Goal: Information Seeking & Learning: Learn about a topic

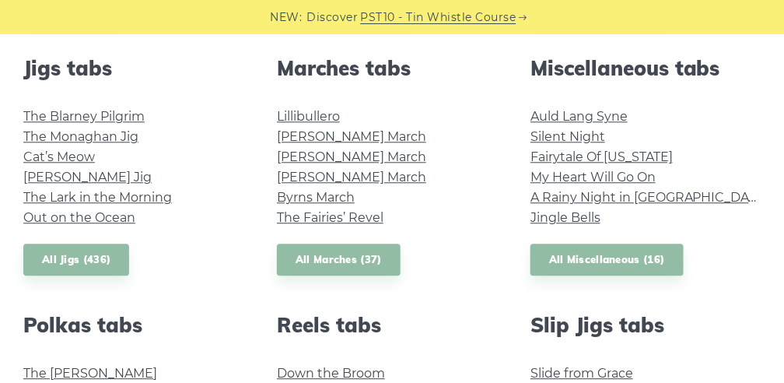
scroll to position [872, 0]
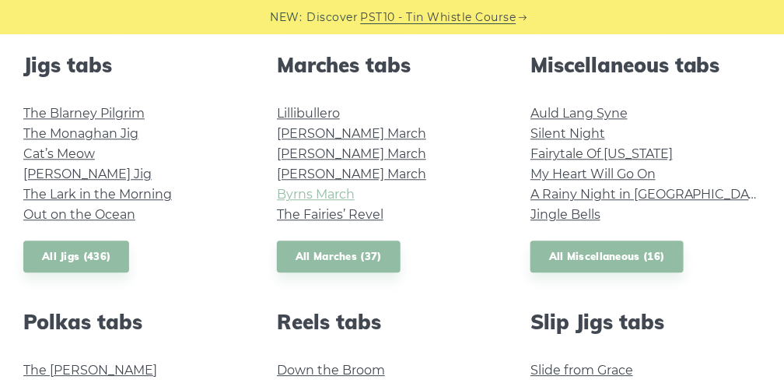
click at [313, 196] on link "Byrns March" at bounding box center [316, 194] width 78 height 15
click at [349, 254] on link "All Marches (37)" at bounding box center [339, 256] width 124 height 32
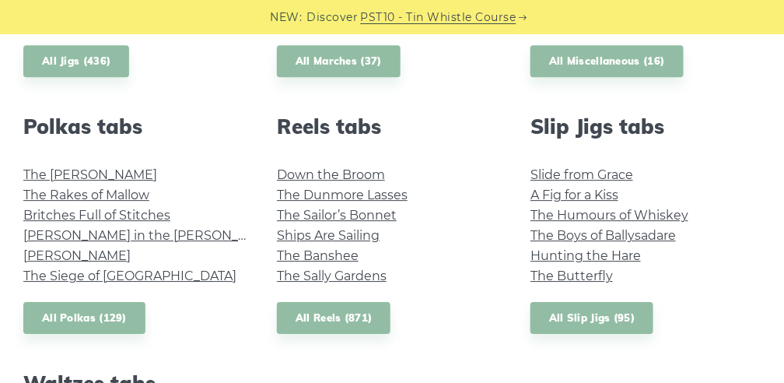
scroll to position [1071, 0]
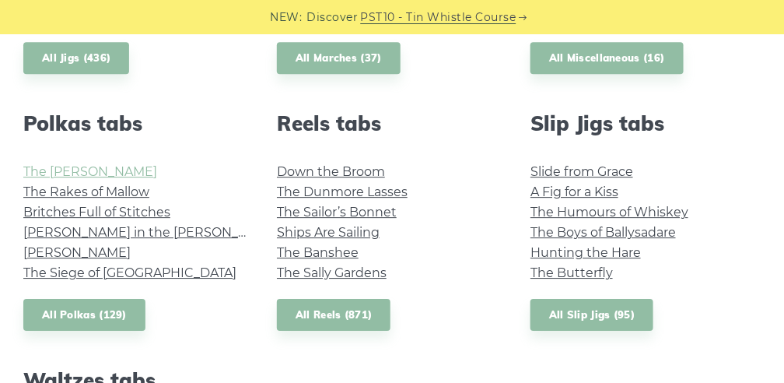
click at [91, 173] on link "The Kerry Polka" at bounding box center [90, 171] width 134 height 15
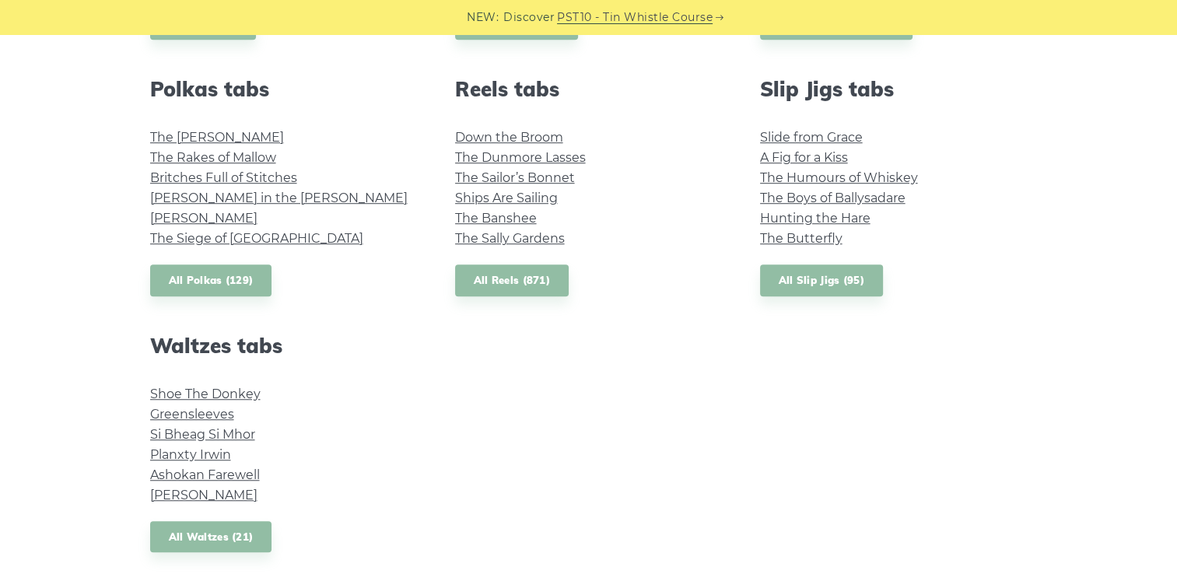
scroll to position [1089, 0]
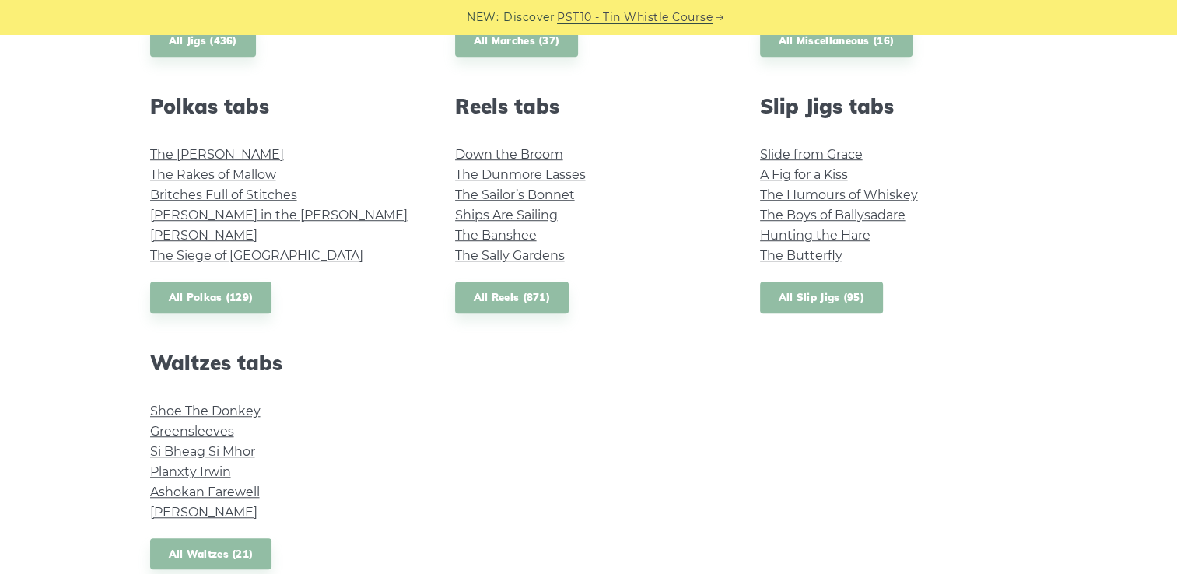
click at [783, 286] on link "All Slip Jigs (95)" at bounding box center [821, 297] width 123 height 32
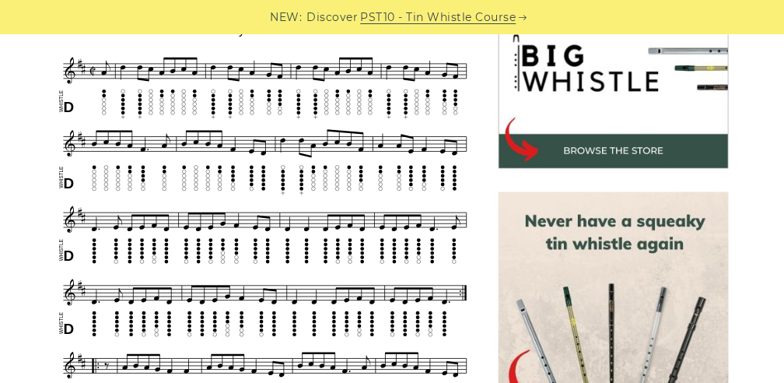
scroll to position [509, 0]
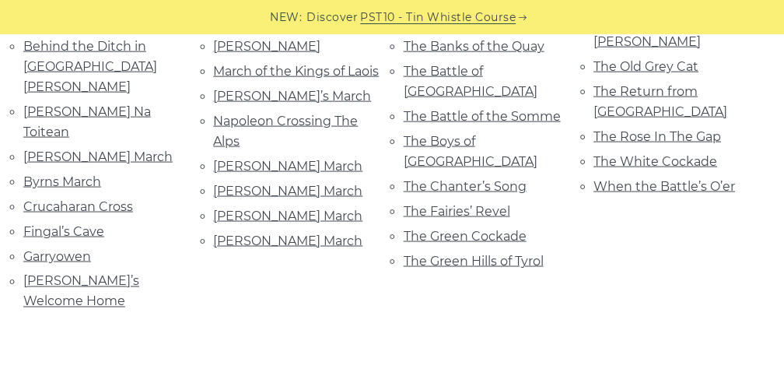
scroll to position [449, 0]
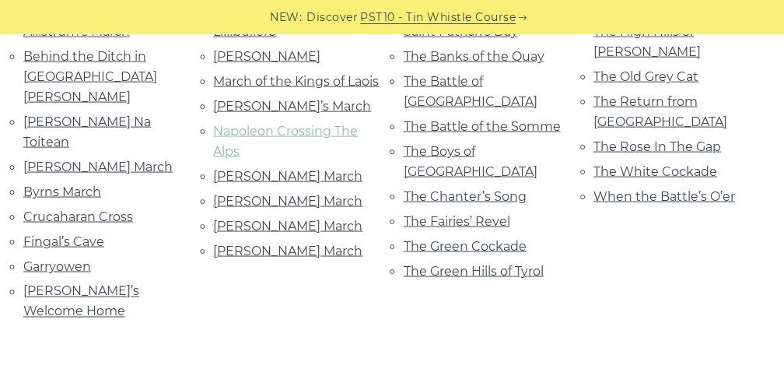
click at [281, 156] on link "Napoleon Crossing The Alps" at bounding box center [286, 141] width 145 height 35
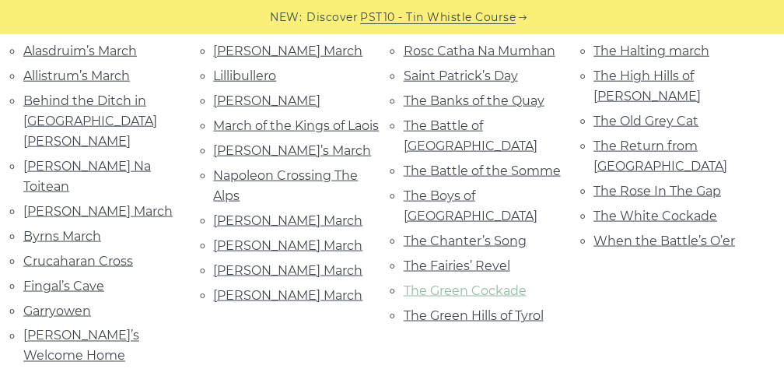
scroll to position [406, 0]
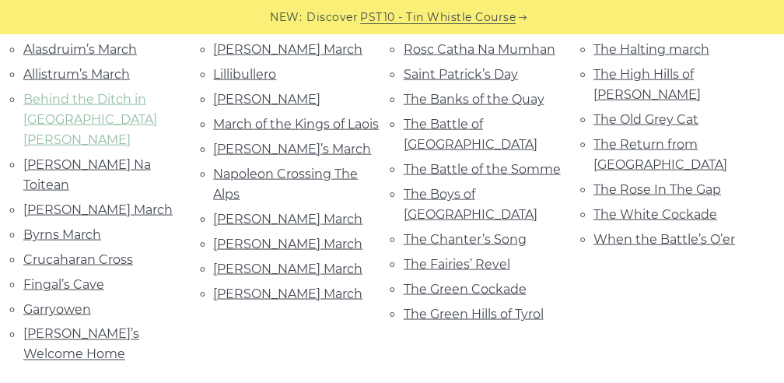
click at [72, 93] on link "Behind the Ditch in [GEOGRAPHIC_DATA] [PERSON_NAME]" at bounding box center [90, 119] width 134 height 55
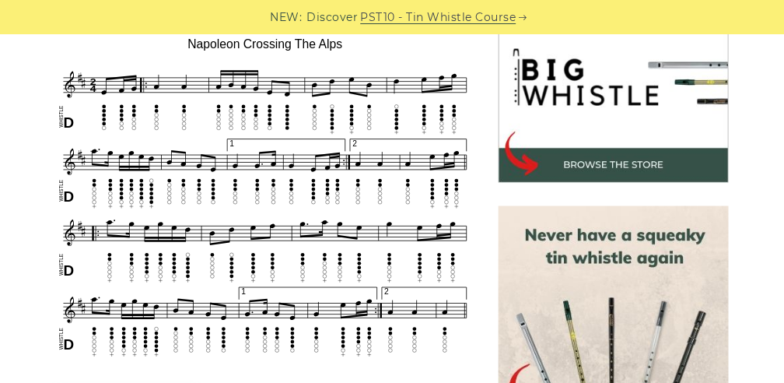
scroll to position [492, 0]
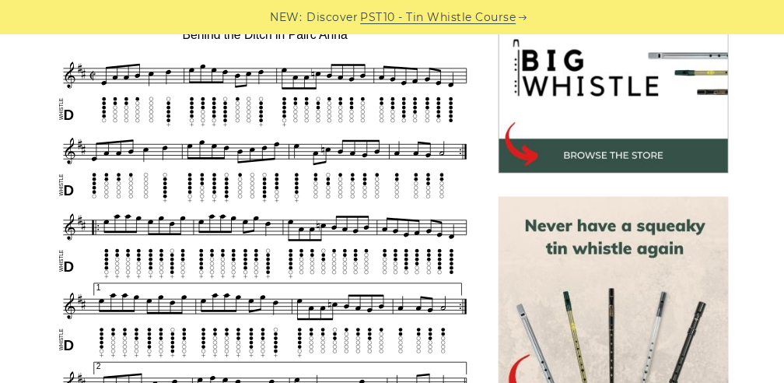
scroll to position [501, 0]
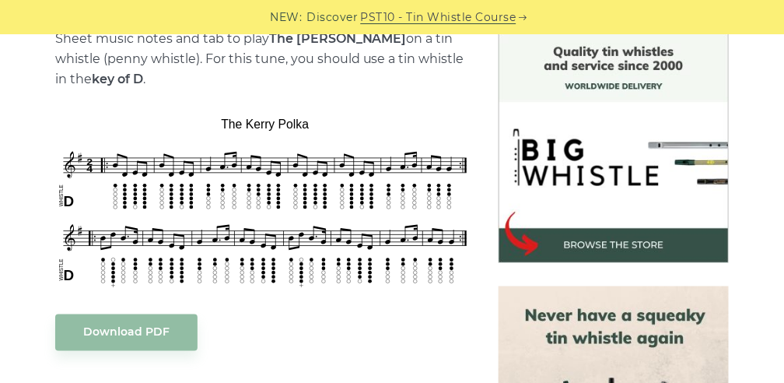
scroll to position [414, 0]
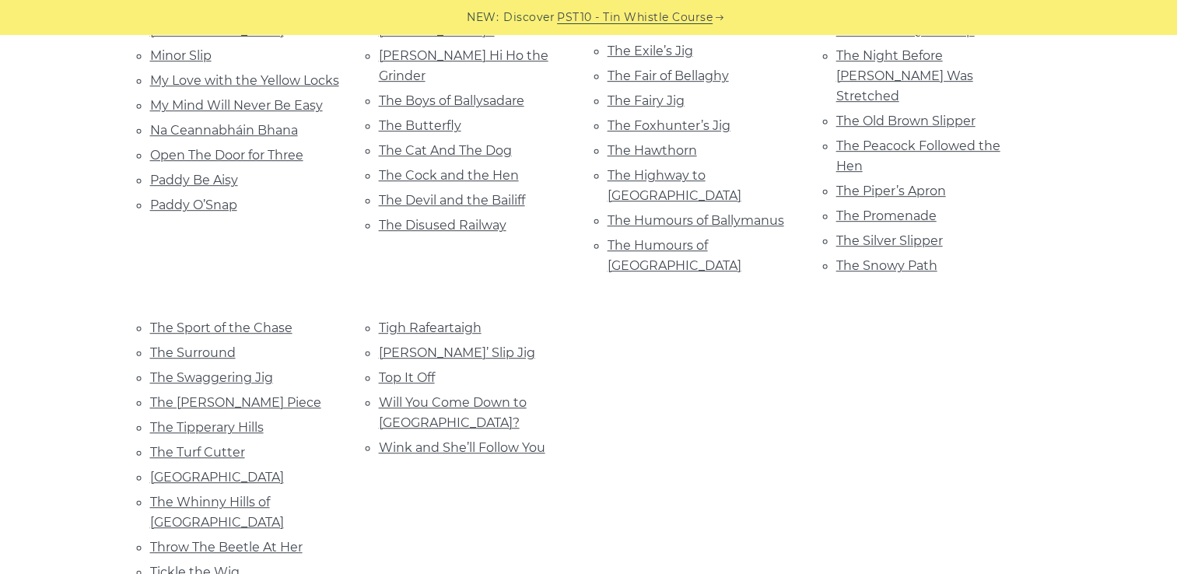
scroll to position [829, 0]
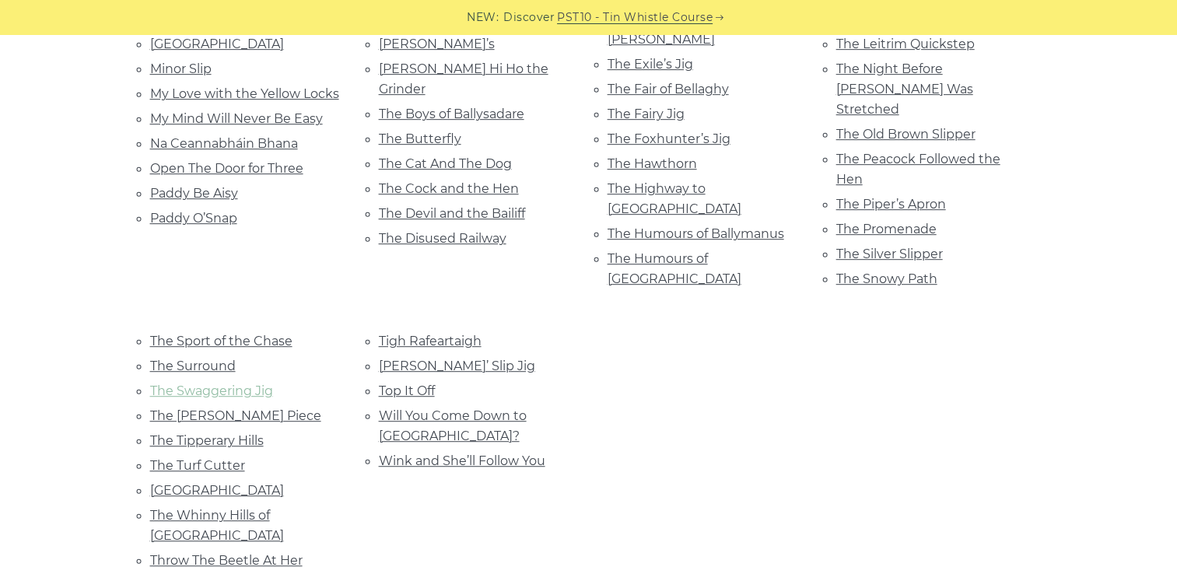
click at [233, 383] on link "The Swaggering Jig" at bounding box center [211, 390] width 123 height 15
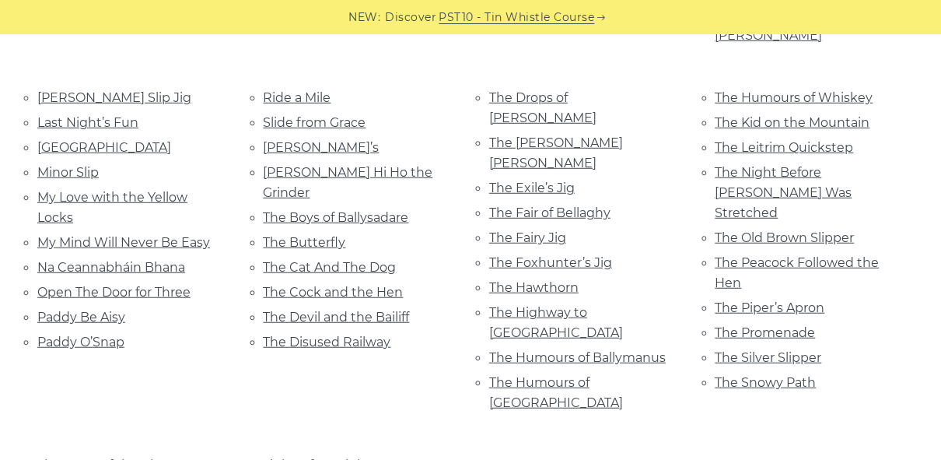
scroll to position [715, 0]
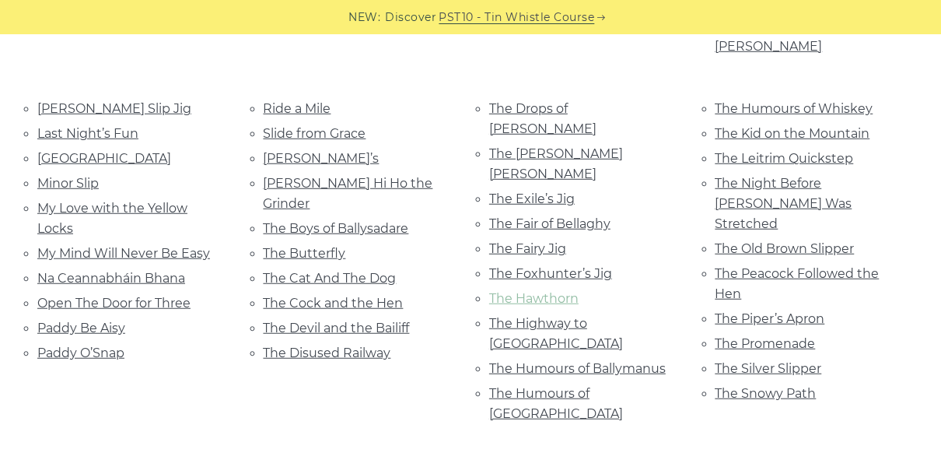
click at [516, 291] on link "The Hawthorn" at bounding box center [533, 298] width 89 height 15
click at [338, 271] on link "The Cat And The Dog" at bounding box center [330, 278] width 133 height 15
click at [291, 246] on link "The Butterfly" at bounding box center [305, 253] width 82 height 15
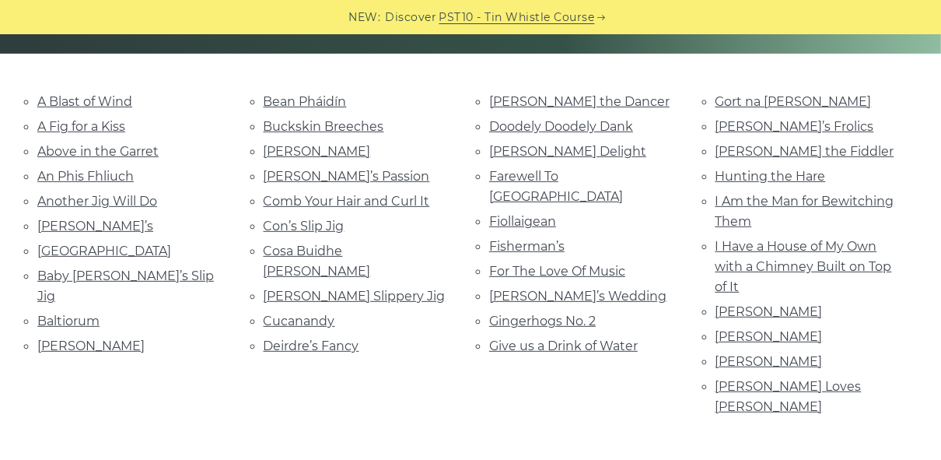
scroll to position [362, 0]
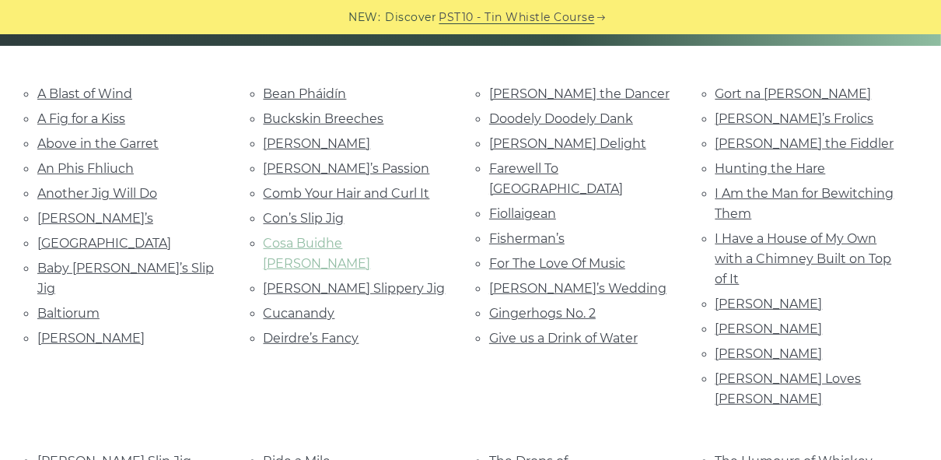
click at [371, 236] on link "Cosa Buidhe Árda Dearga" at bounding box center [317, 253] width 107 height 35
click at [517, 231] on link "Fisherman’s" at bounding box center [526, 238] width 75 height 15
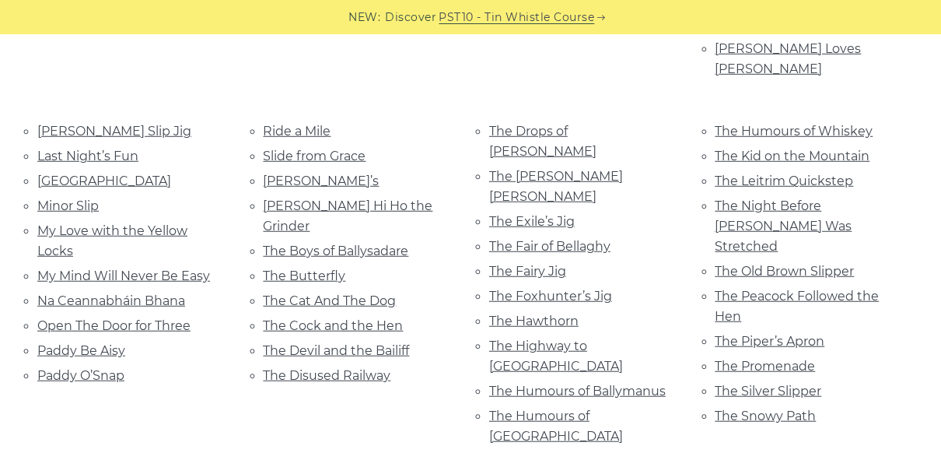
scroll to position [694, 0]
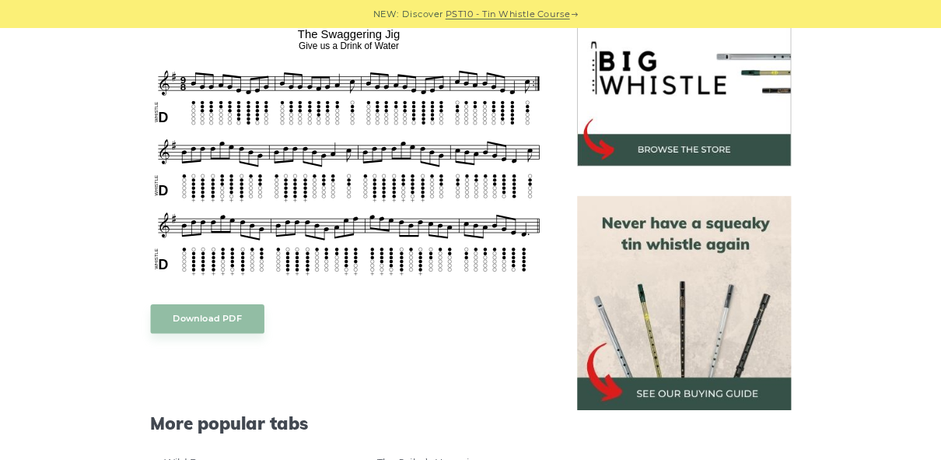
scroll to position [505, 0]
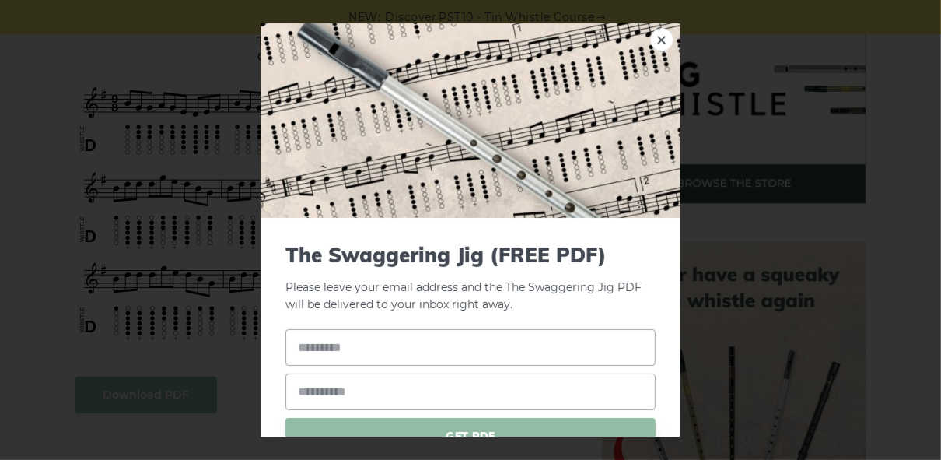
click at [650, 40] on link "×" at bounding box center [661, 39] width 23 height 23
click at [650, 36] on link "×" at bounding box center [661, 39] width 23 height 23
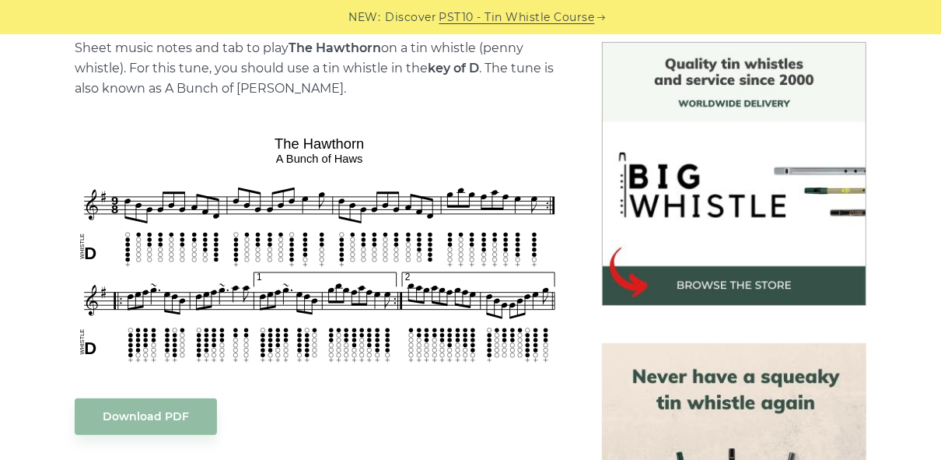
scroll to position [414, 0]
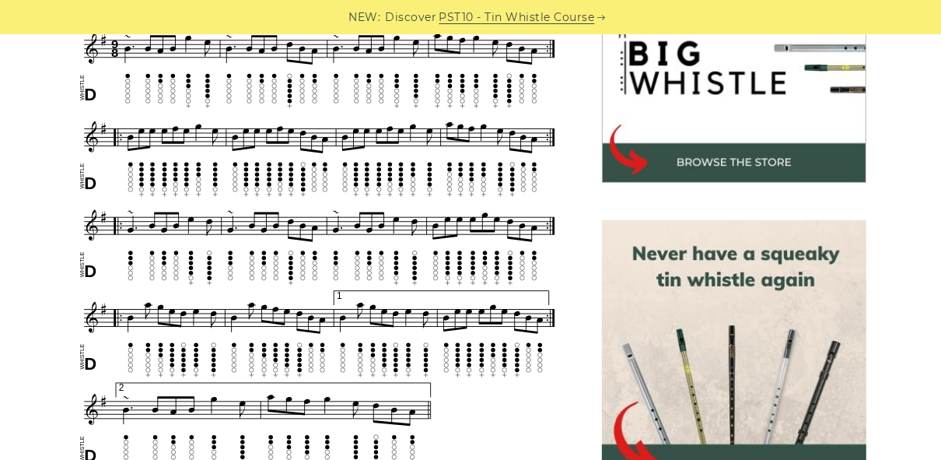
scroll to position [528, 0]
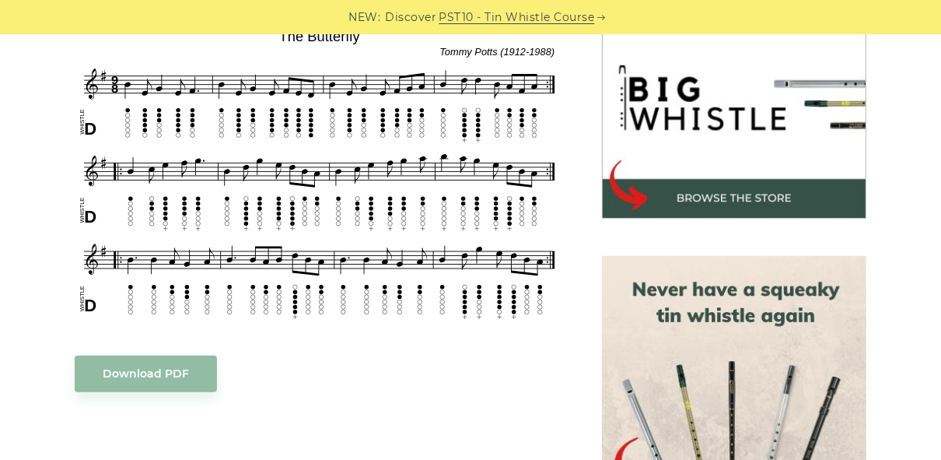
scroll to position [487, 0]
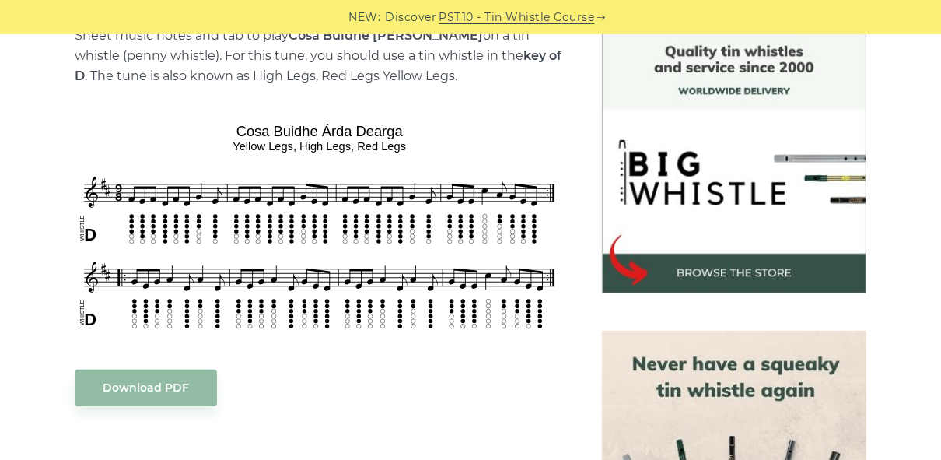
scroll to position [414, 0]
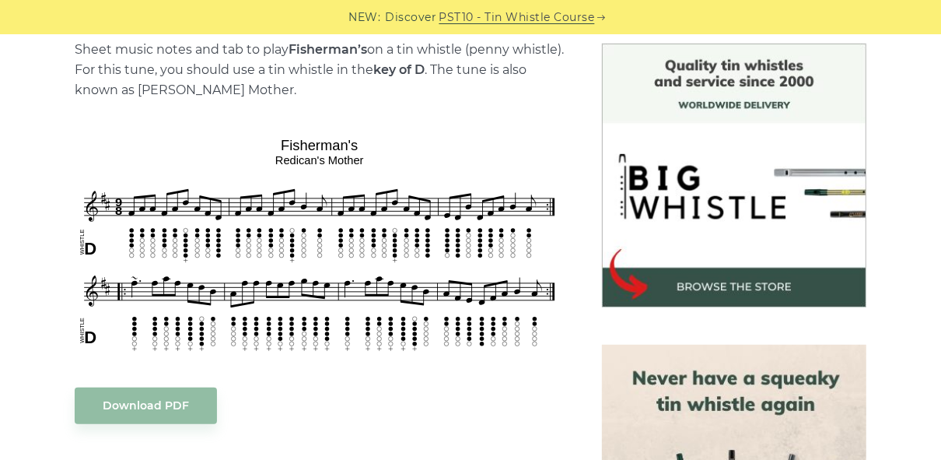
scroll to position [404, 0]
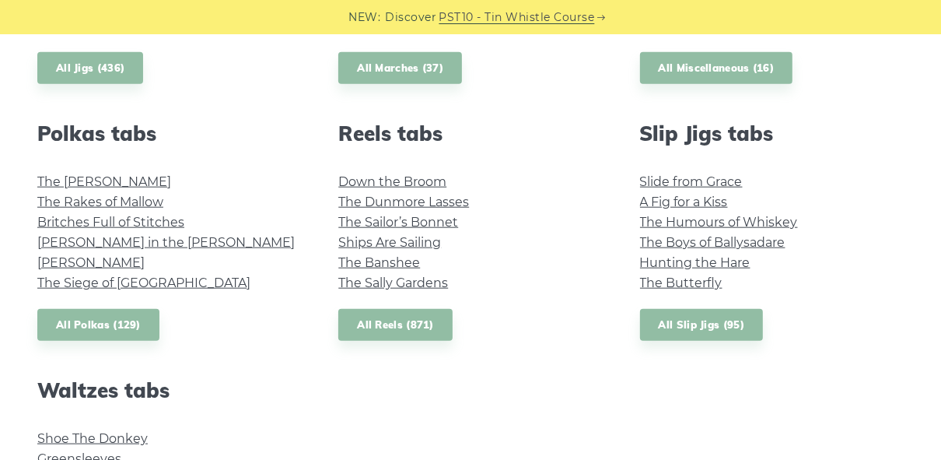
scroll to position [1068, 0]
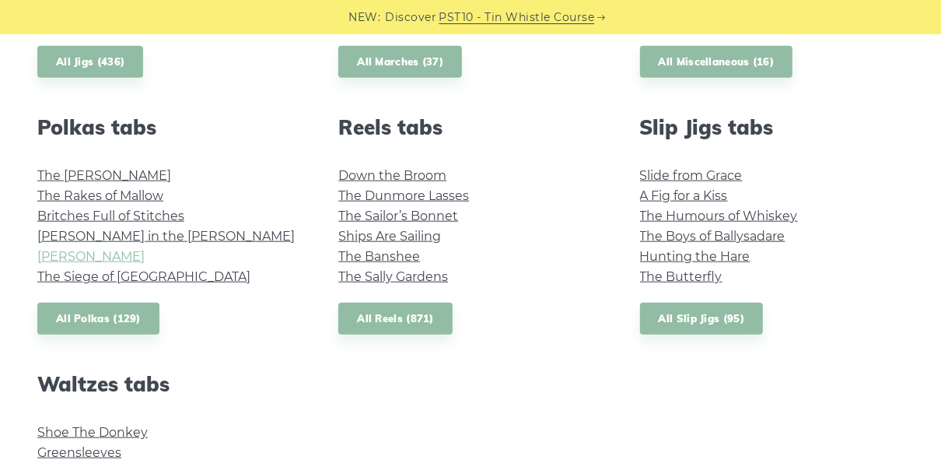
click at [98, 260] on link "[PERSON_NAME]" at bounding box center [90, 256] width 107 height 15
click at [96, 320] on link "All Polkas (129)" at bounding box center [98, 318] width 122 height 32
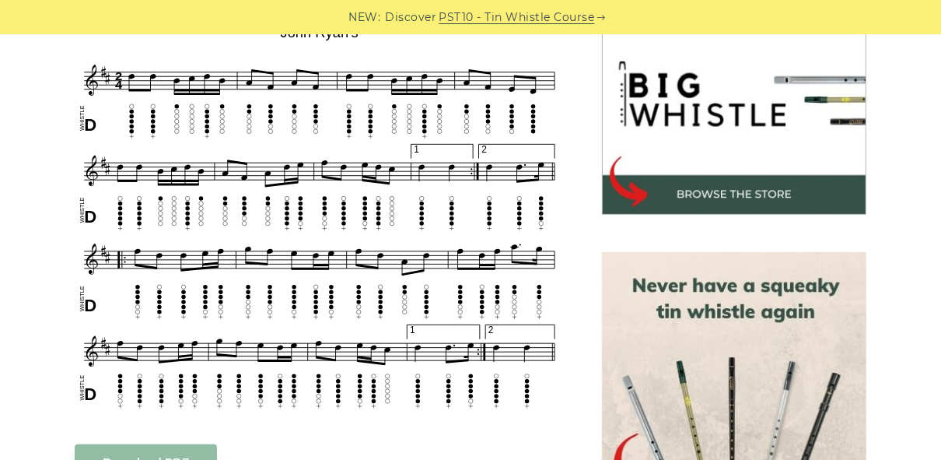
scroll to position [498, 0]
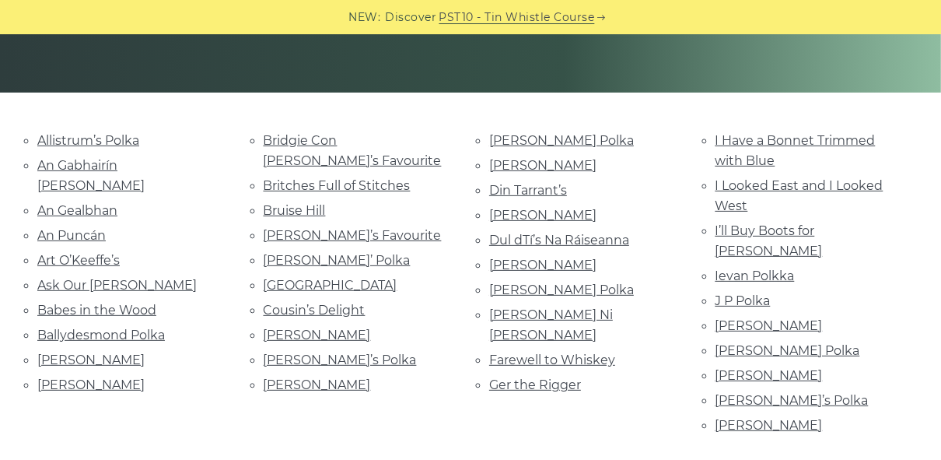
scroll to position [321, 0]
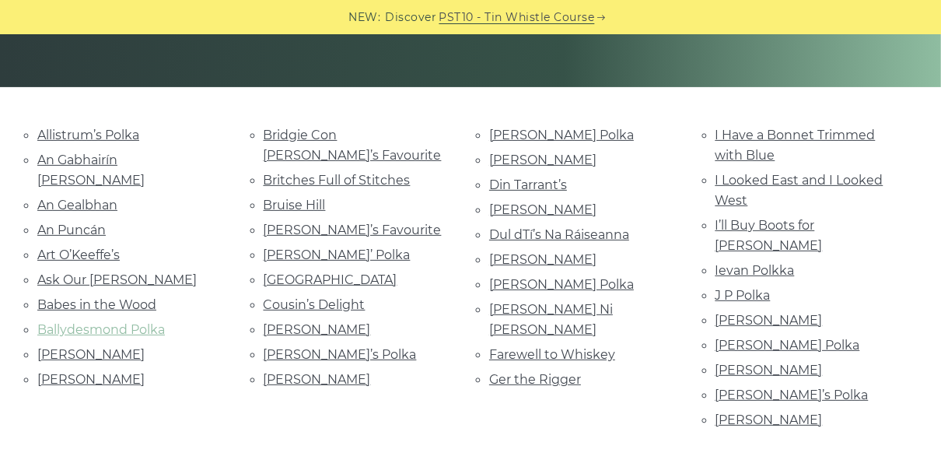
click at [146, 322] on link "Ballydesmond Polka" at bounding box center [101, 329] width 128 height 15
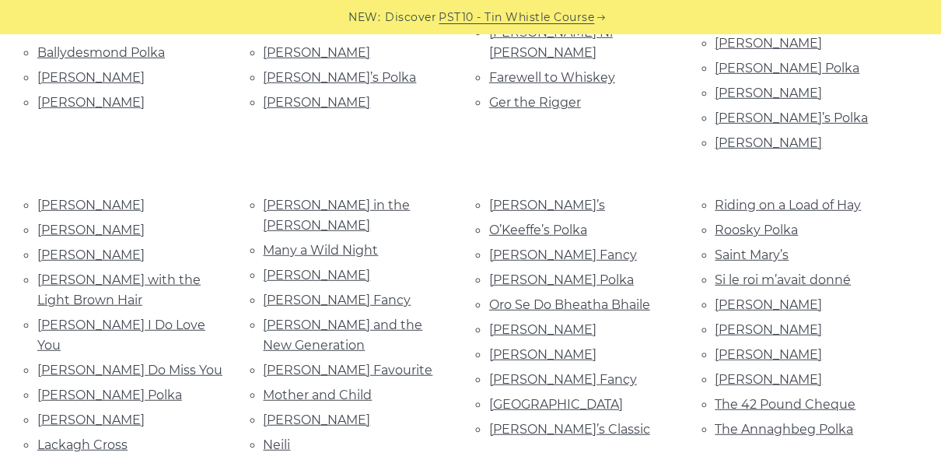
scroll to position [611, 0]
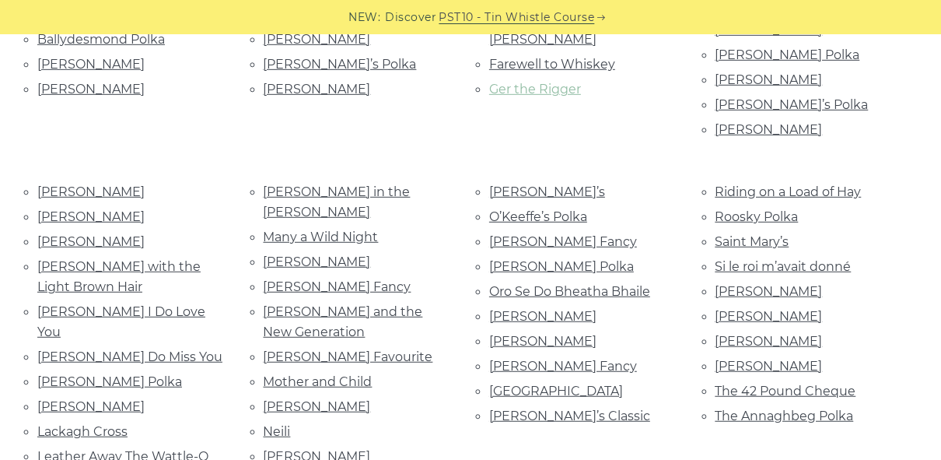
click at [533, 82] on link "Ger the Rigger" at bounding box center [535, 89] width 92 height 15
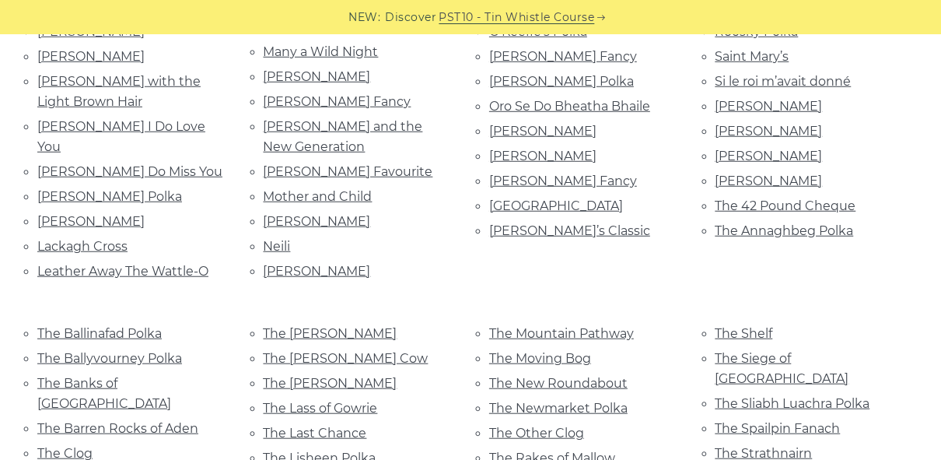
scroll to position [933, 0]
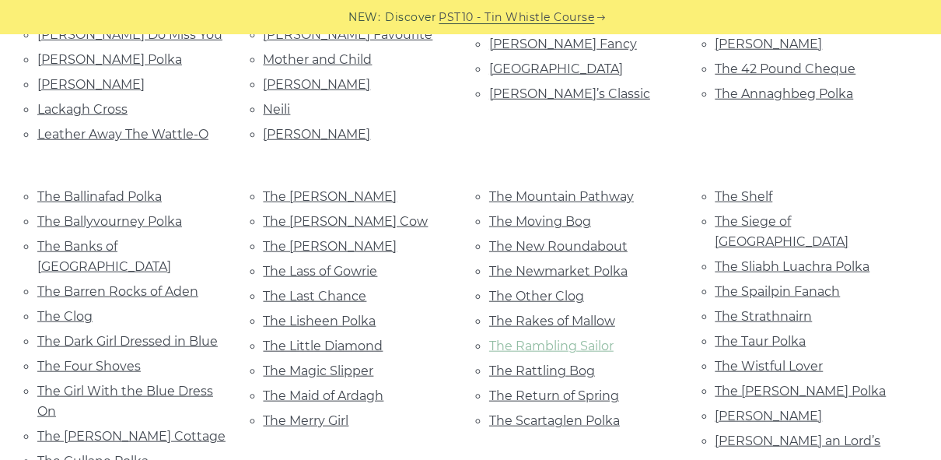
click at [512, 338] on link "The Rambling Sailor" at bounding box center [551, 345] width 124 height 15
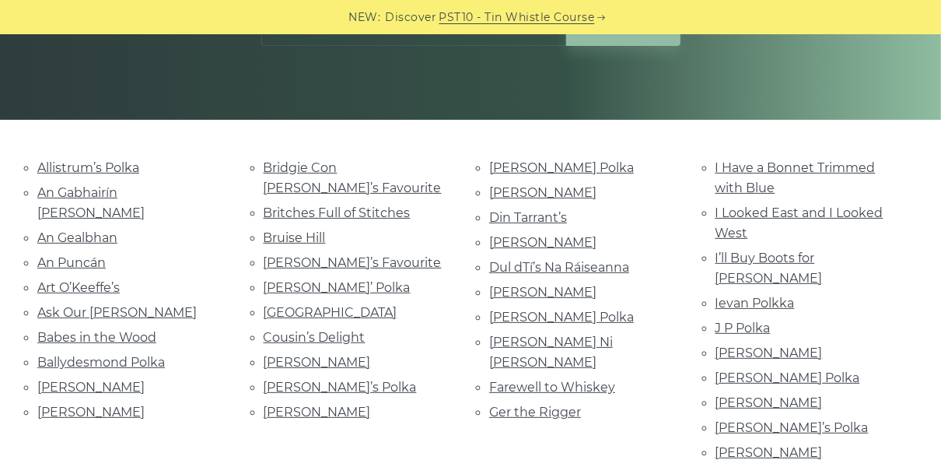
scroll to position [290, 0]
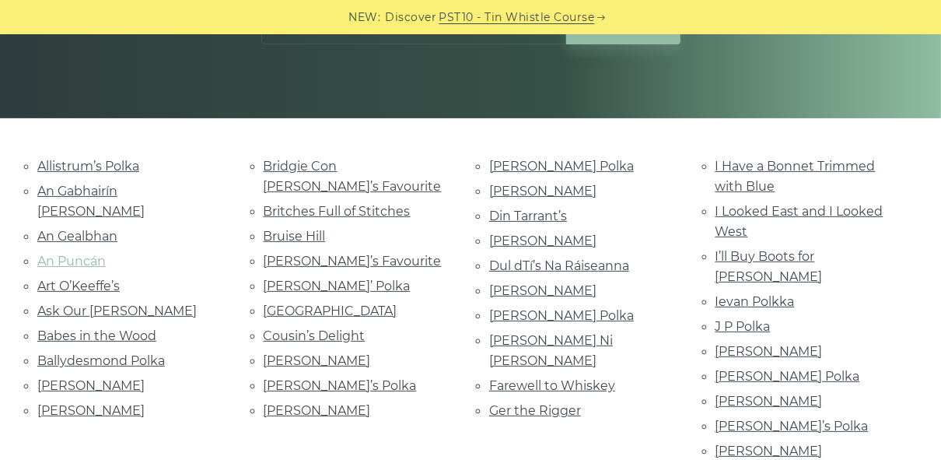
click at [85, 253] on link "An Puncán" at bounding box center [71, 260] width 68 height 15
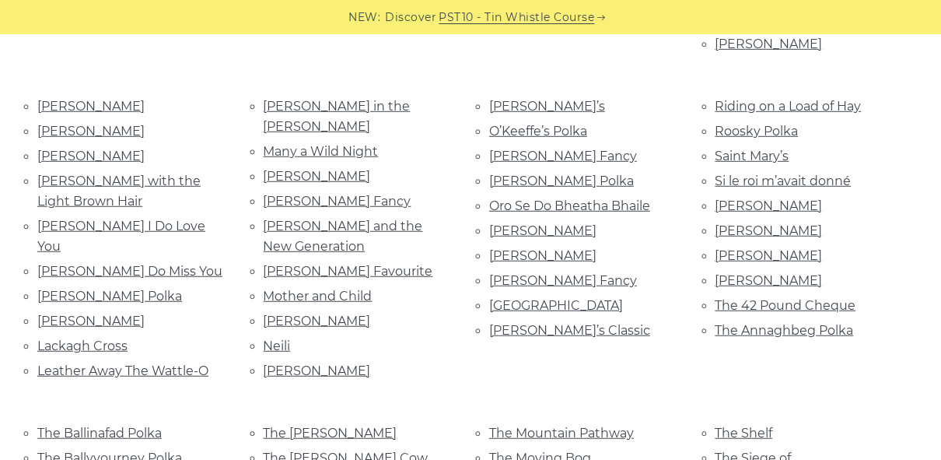
scroll to position [694, 0]
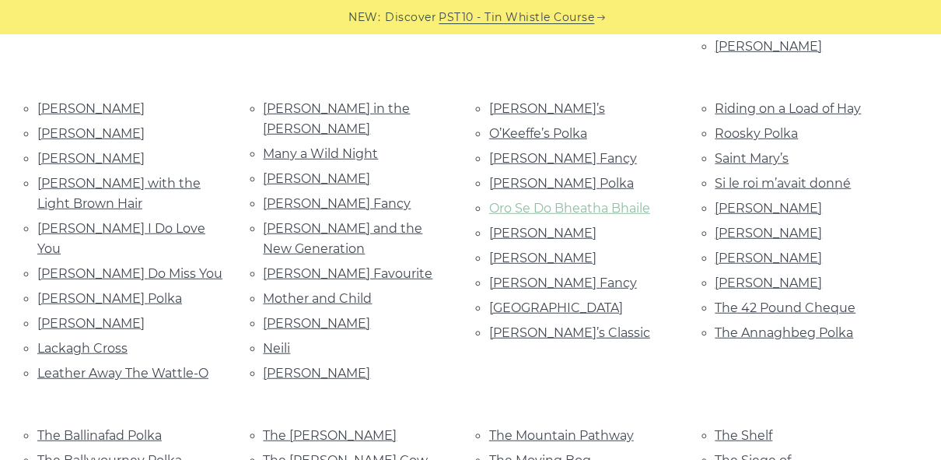
click at [528, 201] on link "Oro Se Do Bheatha Bhaile" at bounding box center [569, 208] width 161 height 15
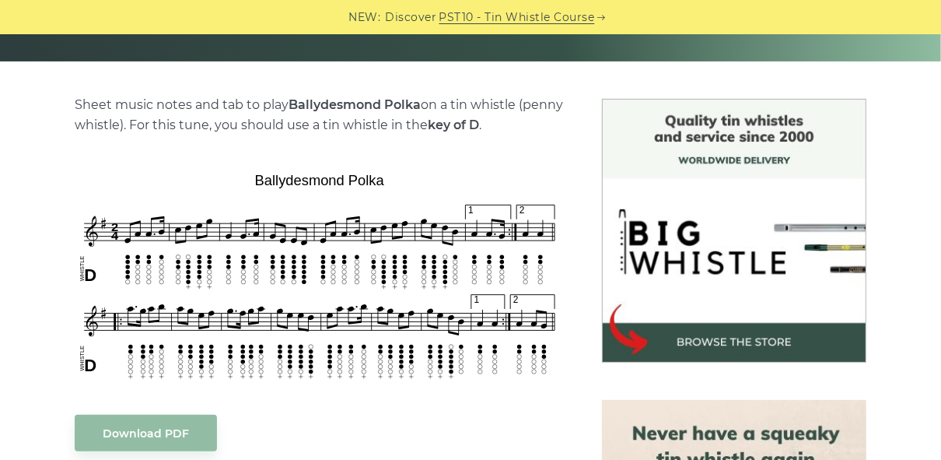
scroll to position [352, 0]
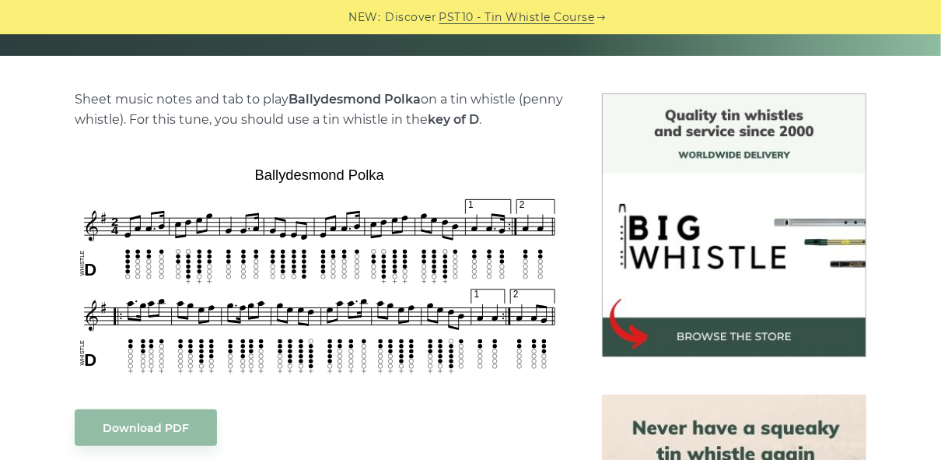
click at [2, 2] on div "NEW: Discover PST10 - Tin Whistle Course" at bounding box center [470, 17] width 941 height 34
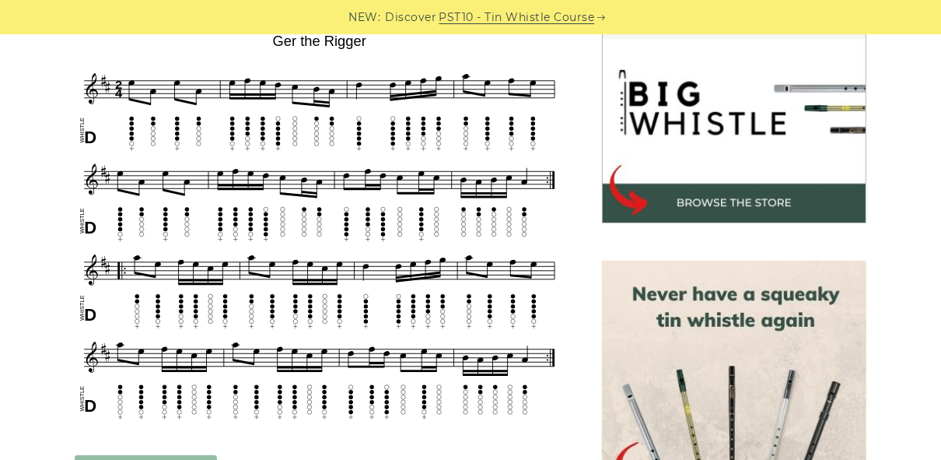
scroll to position [498, 0]
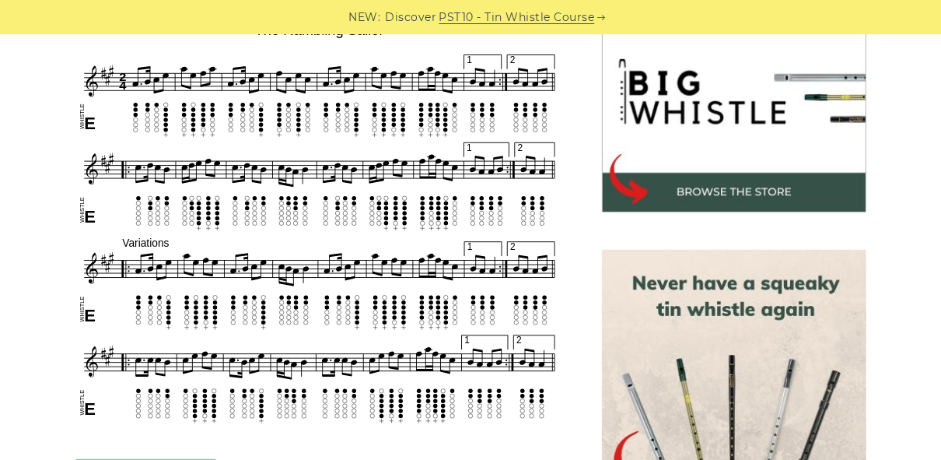
scroll to position [487, 0]
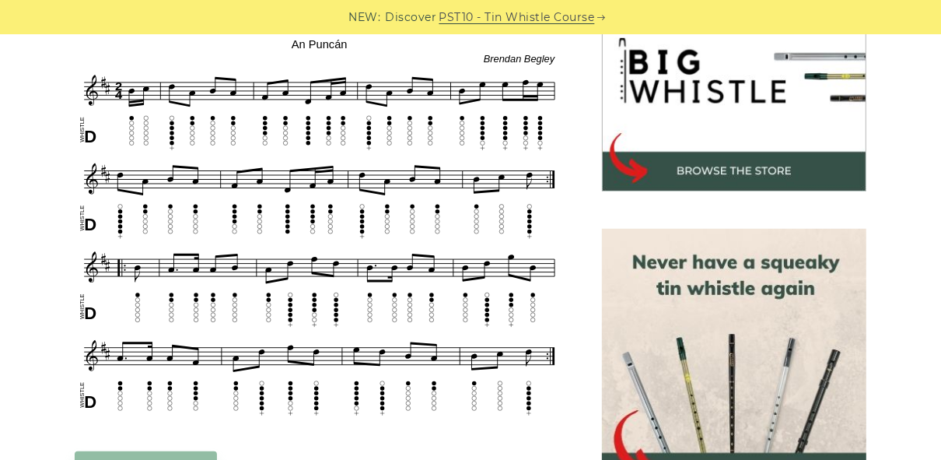
scroll to position [518, 0]
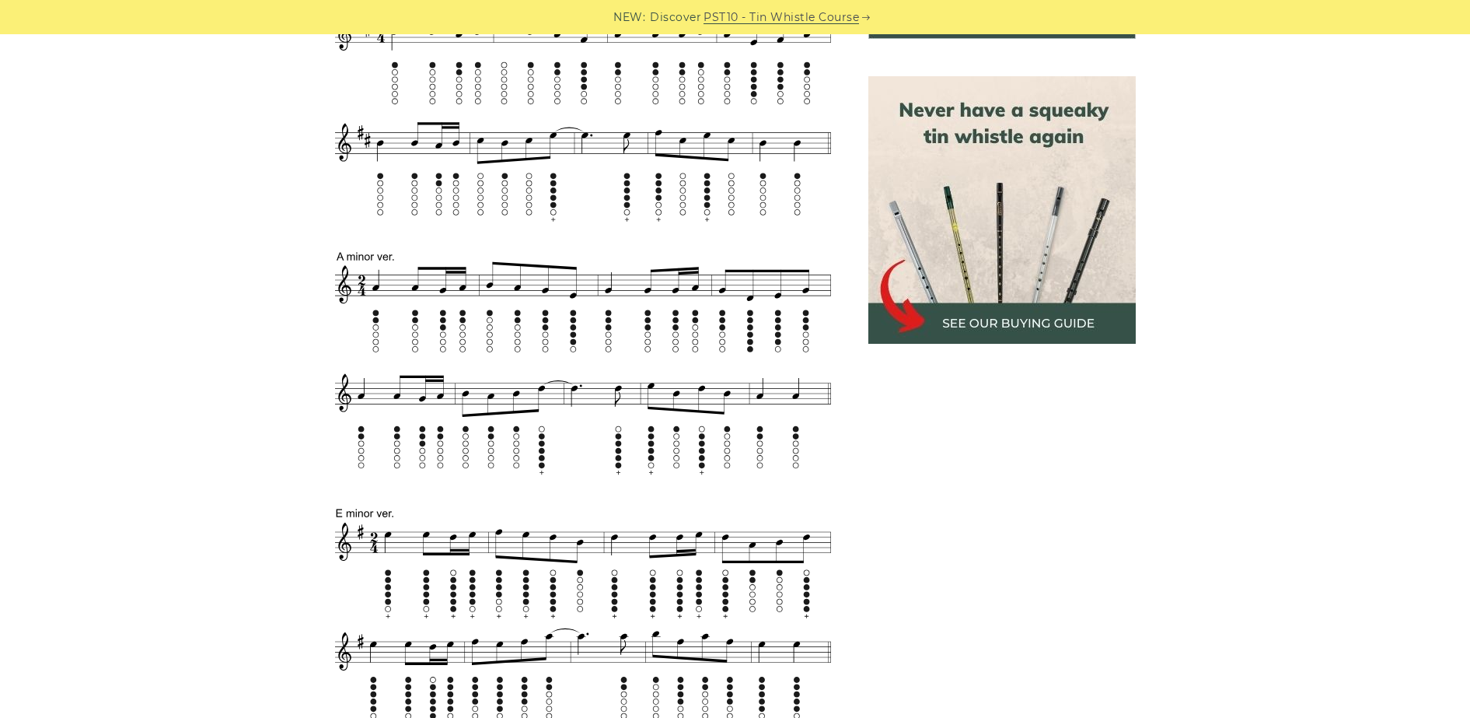
scroll to position [680, 0]
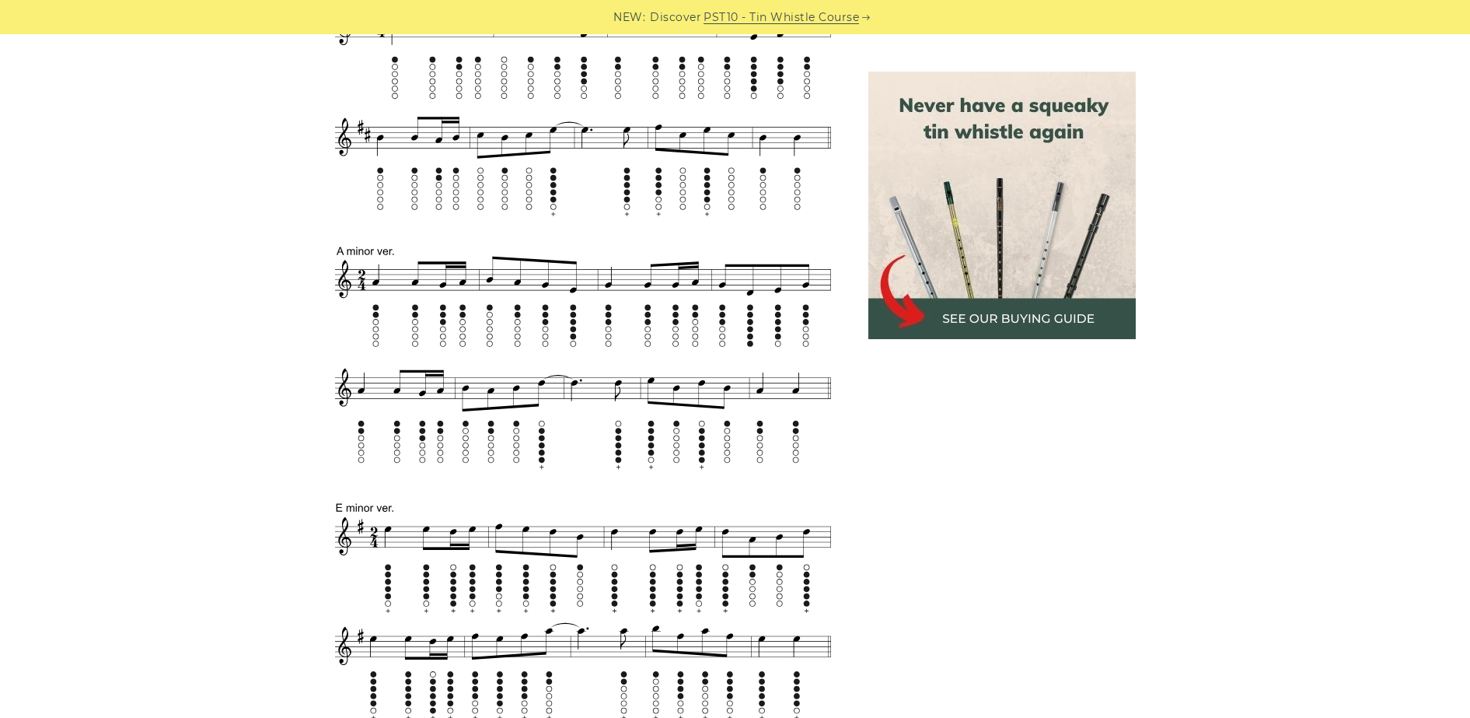
click at [187, 458] on div "Sheet music notes and tab to play Oro Se Do Bheatha Bhaile on a tin whistle ([P…" at bounding box center [735, 535] width 1470 height 1538
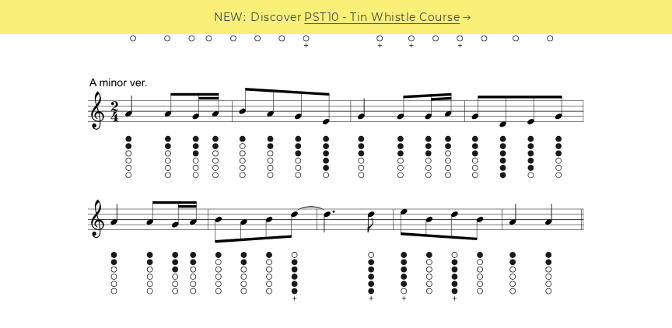
scroll to position [783, 0]
